Goal: Transaction & Acquisition: Purchase product/service

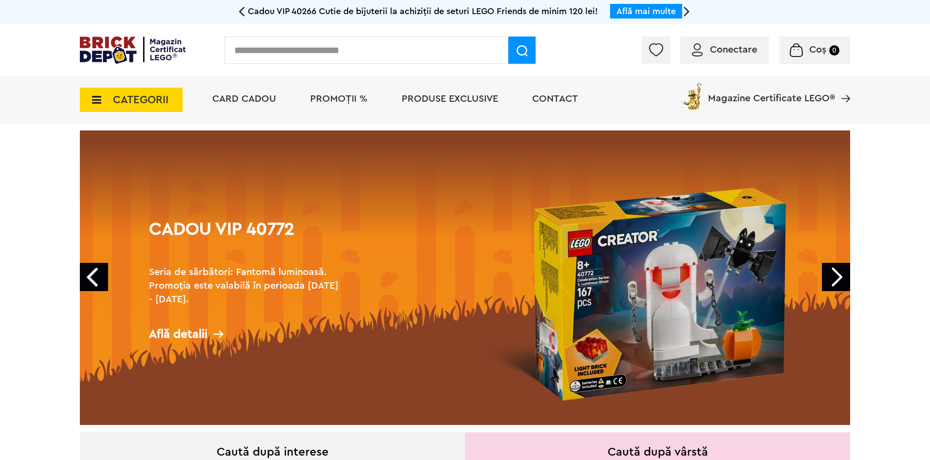
click at [395, 52] on input "text" at bounding box center [366, 50] width 284 height 27
type input "*****"
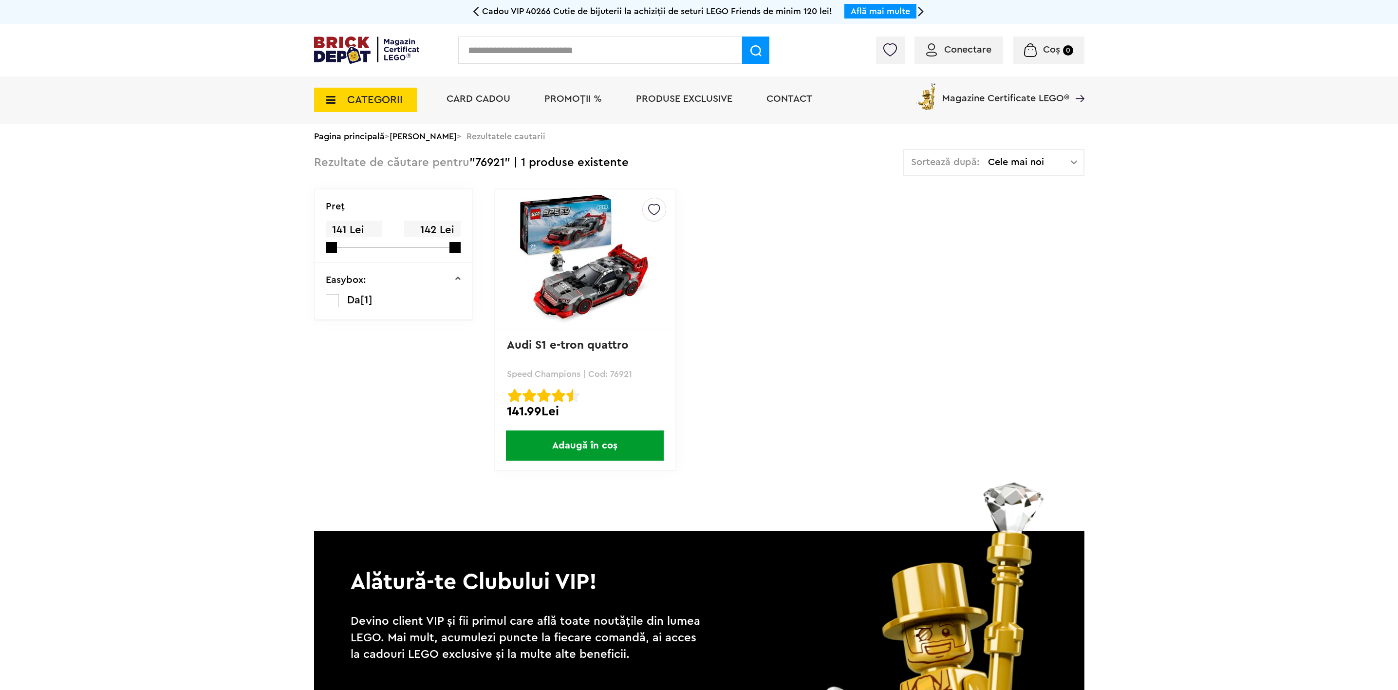
click at [641, 230] on img at bounding box center [585, 259] width 136 height 136
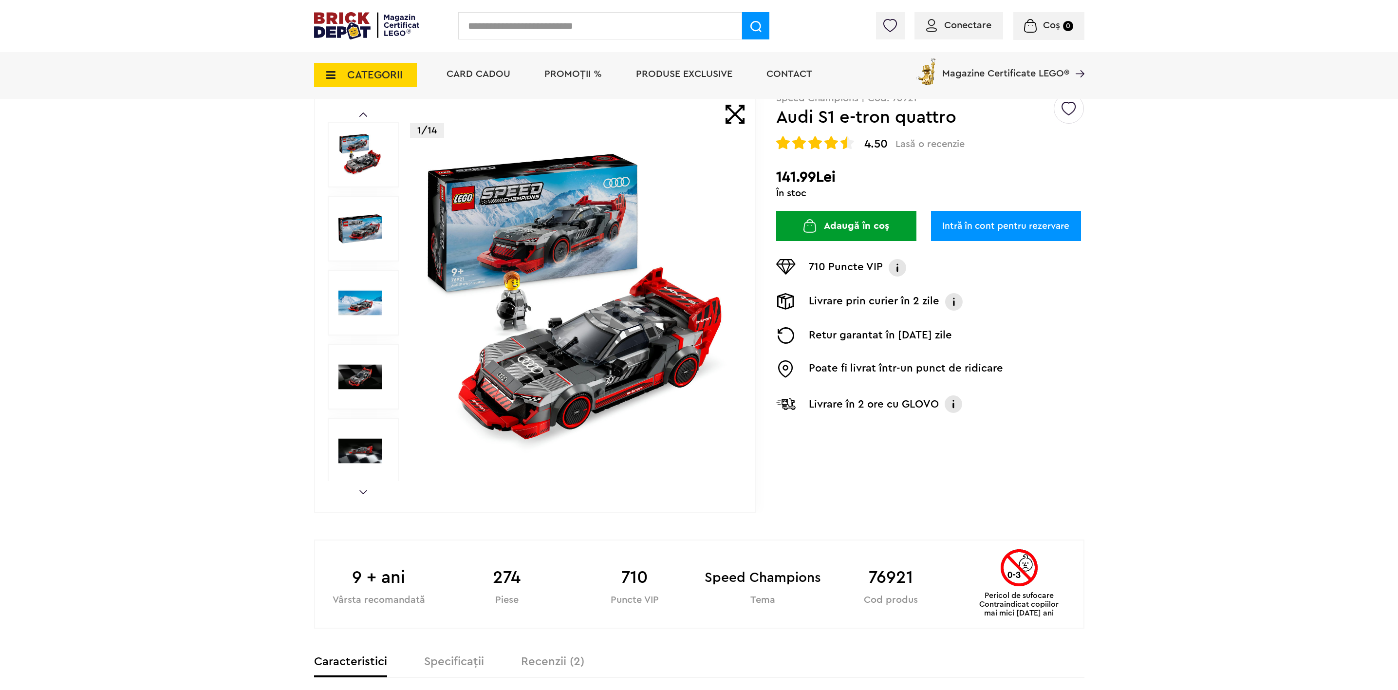
scroll to position [365, 0]
